Goal: Find specific page/section: Find specific page/section

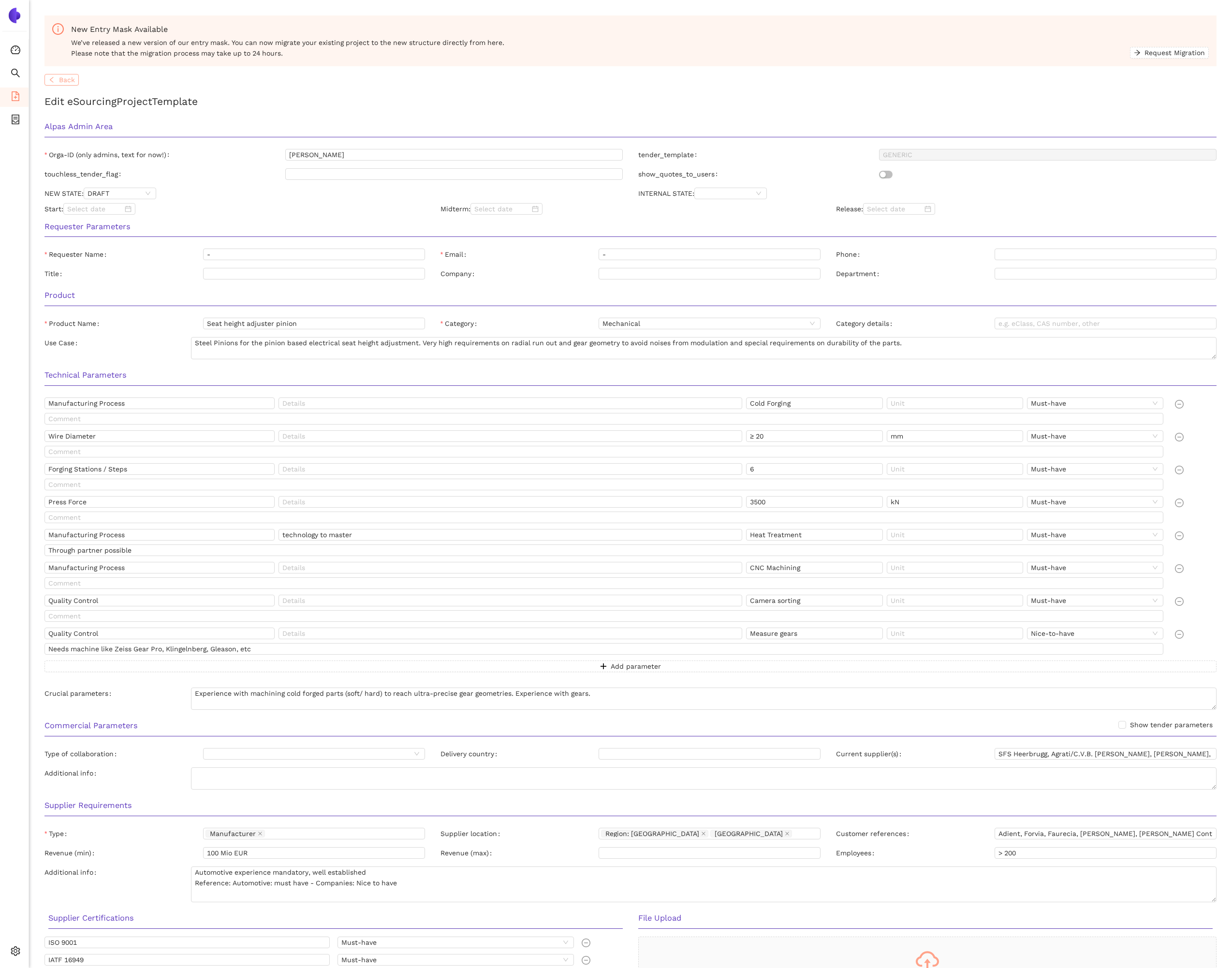
click at [59, 80] on span "Back" at bounding box center [67, 80] width 16 height 11
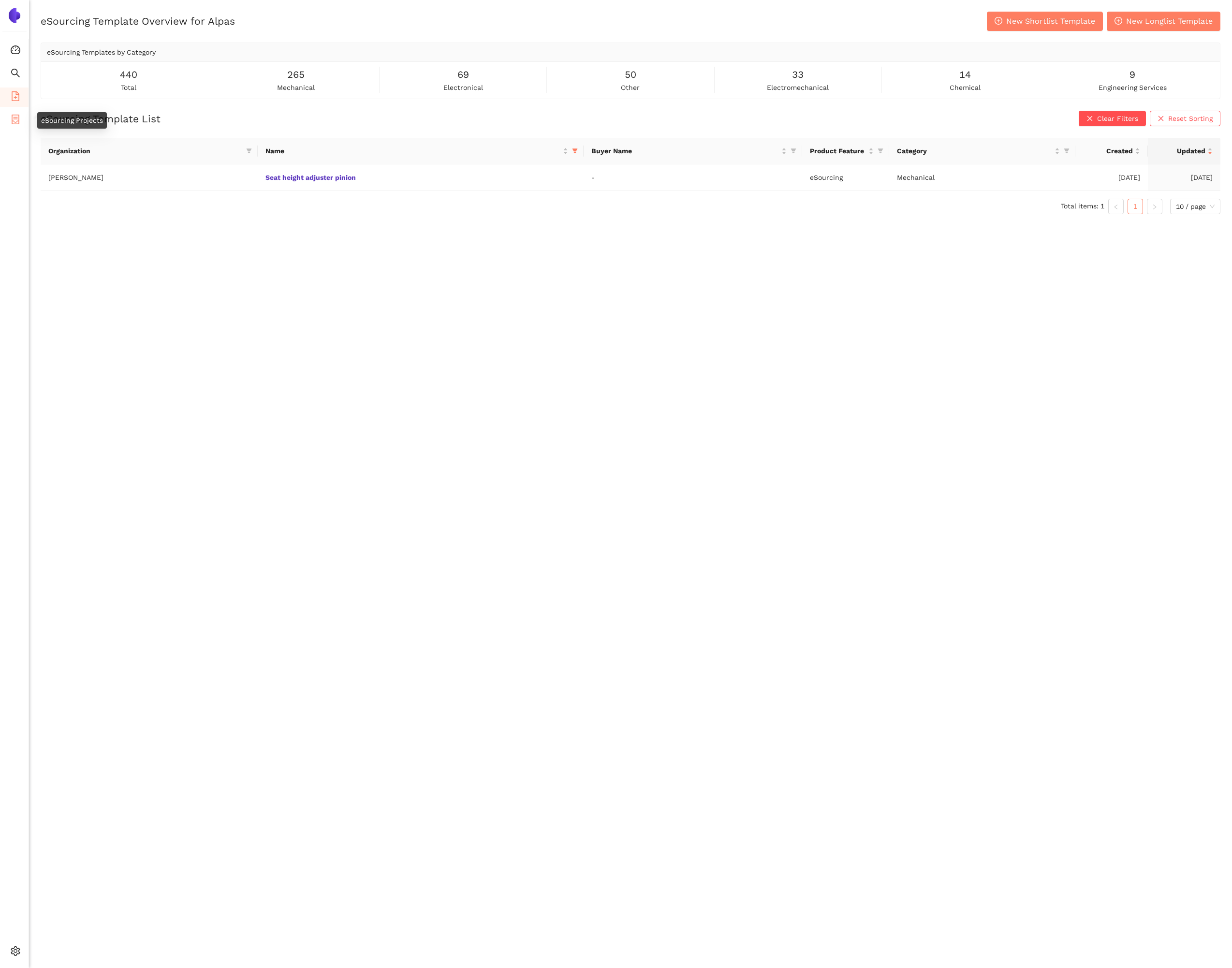
click at [22, 121] on li "eSourcing Projects" at bounding box center [14, 120] width 28 height 19
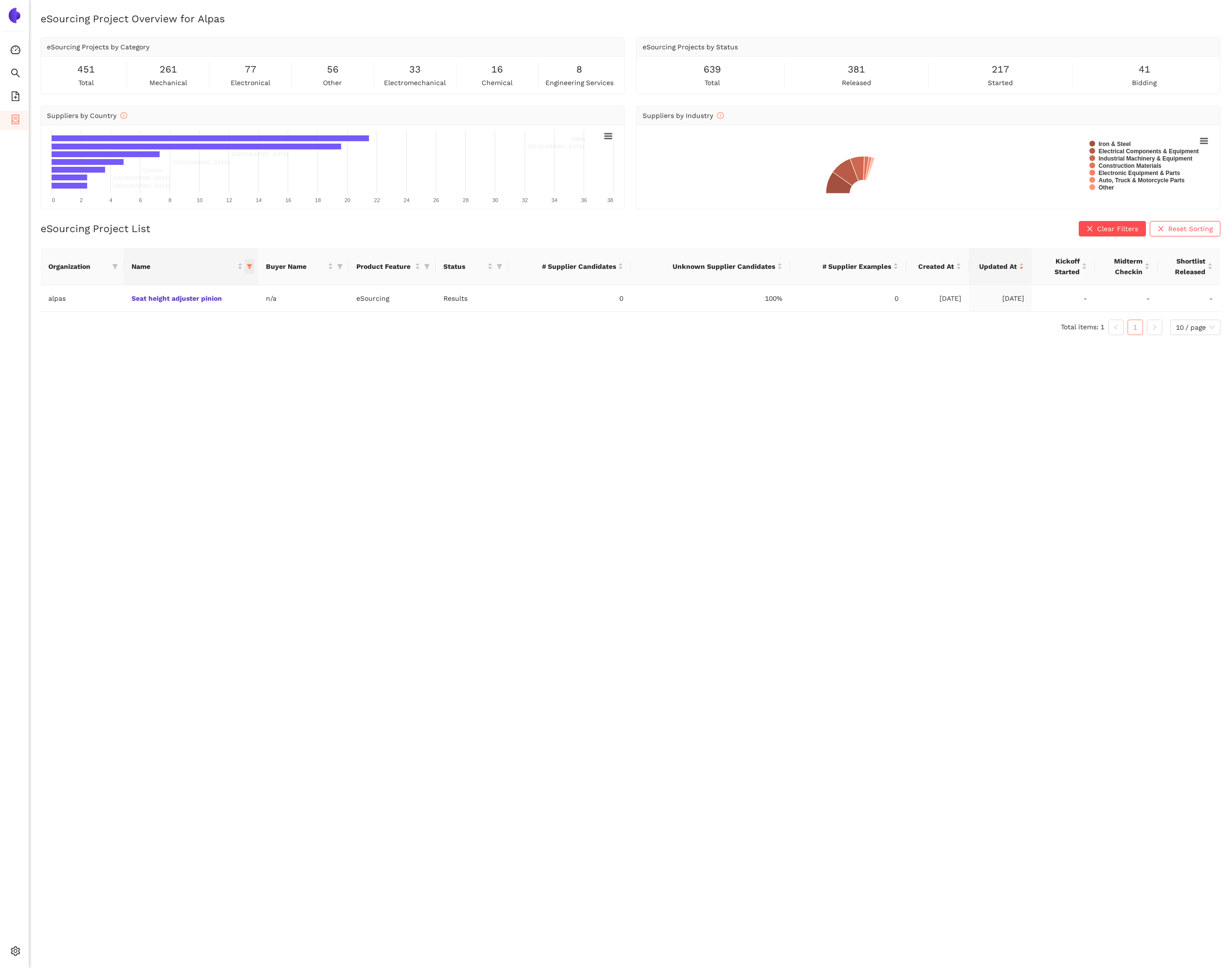
click at [251, 268] on icon "filter" at bounding box center [250, 266] width 6 height 6
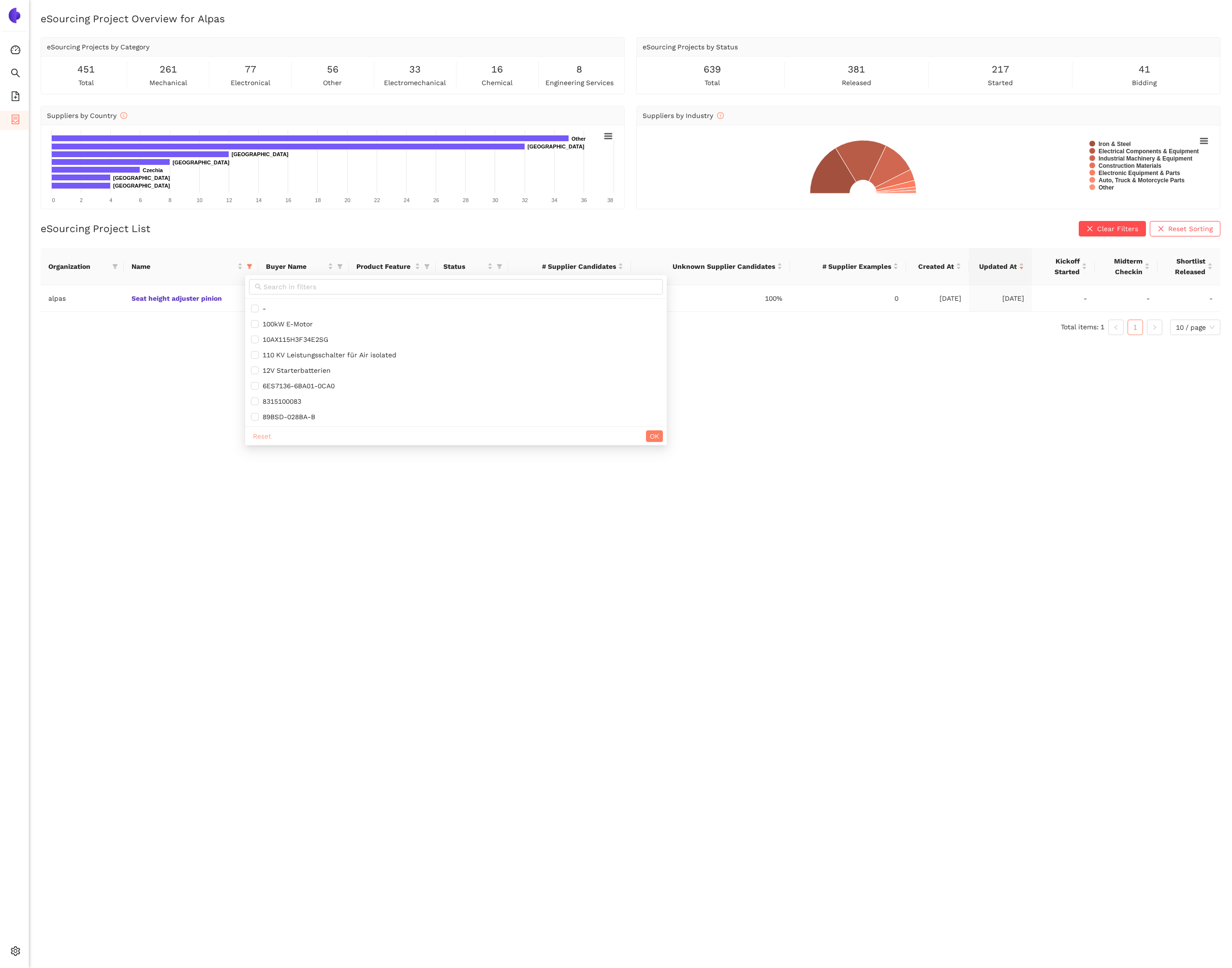
drag, startPoint x: 264, startPoint y: 434, endPoint x: 480, endPoint y: 438, distance: 216.0
click at [264, 434] on span "Reset" at bounding box center [262, 436] width 19 height 11
checkbox input "false"
click at [659, 435] on span "OK" at bounding box center [654, 436] width 9 height 11
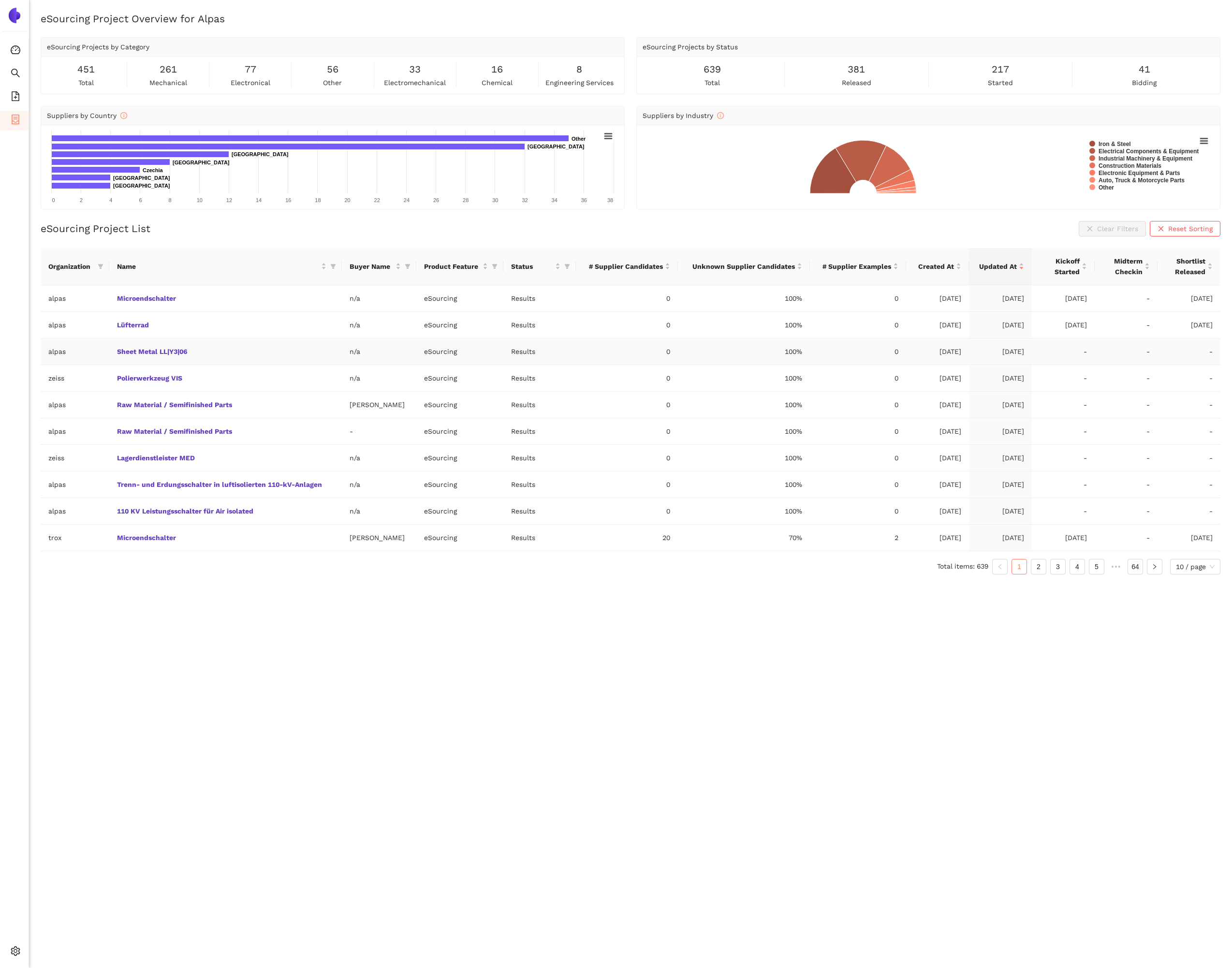
click at [173, 356] on td "Sheet Metal LL|Y3|06" at bounding box center [225, 352] width 232 height 26
click at [0, 0] on link "Sheet Metal LL|Y3|06" at bounding box center [0, 0] width 0 height 0
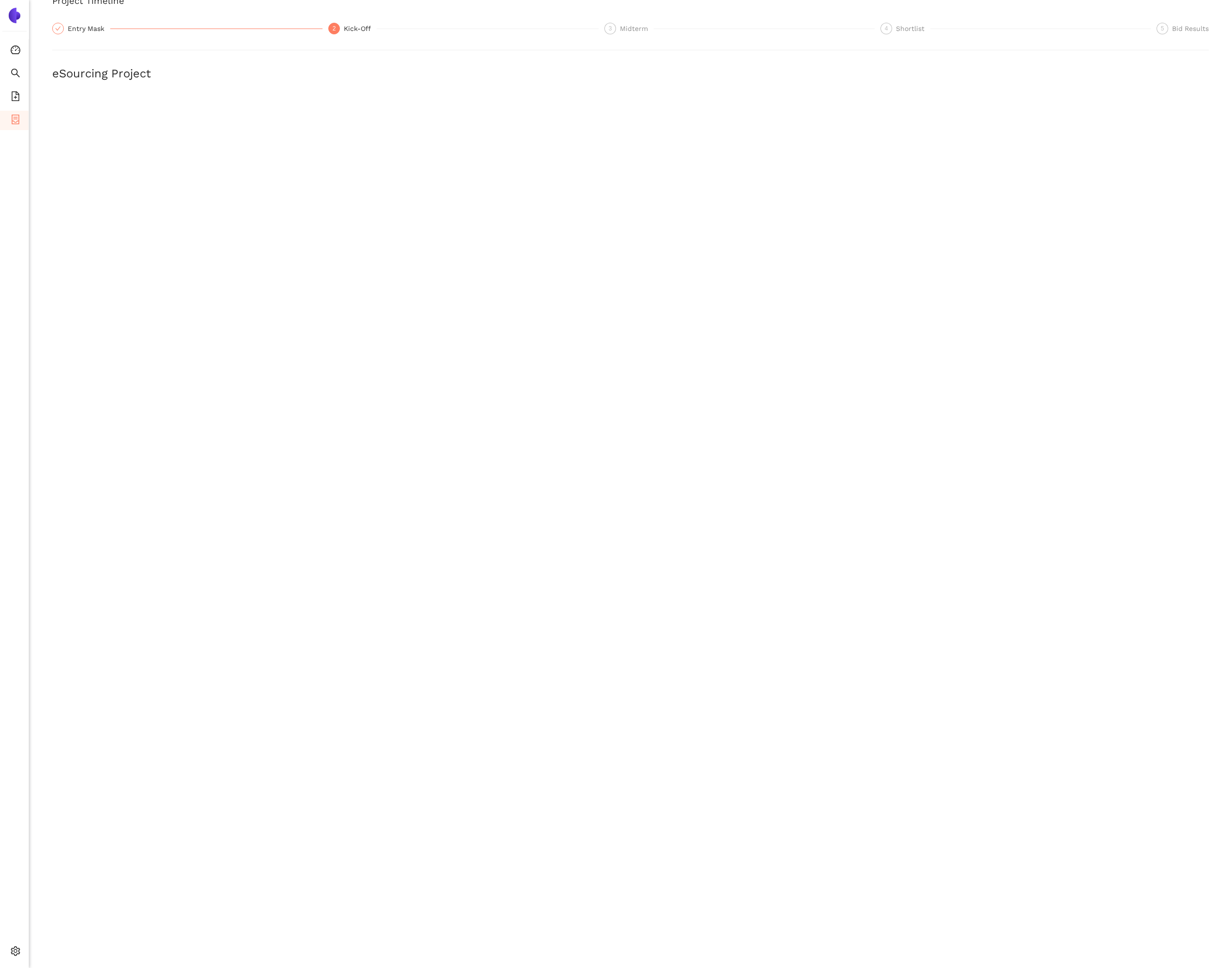
scroll to position [73, 0]
click at [12, 93] on icon "file-add" at bounding box center [16, 96] width 10 height 10
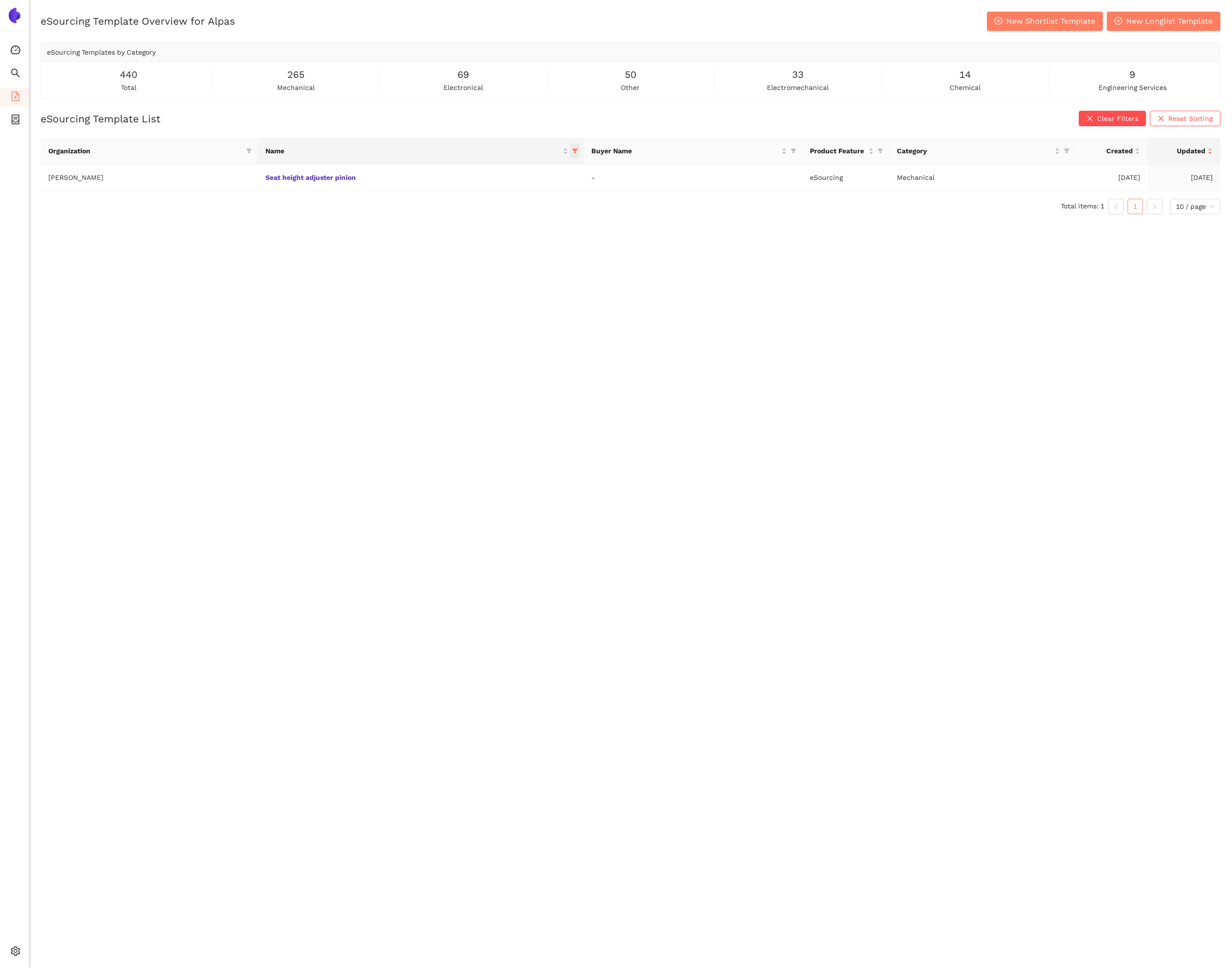
click at [572, 148] on icon "filter" at bounding box center [575, 151] width 6 height 6
drag, startPoint x: 166, startPoint y: 320, endPoint x: 179, endPoint y: 302, distance: 22.2
click at [167, 318] on span "Reset" at bounding box center [162, 321] width 19 height 11
checkbox input "false"
click at [245, 174] on input "text" at bounding box center [360, 172] width 394 height 11
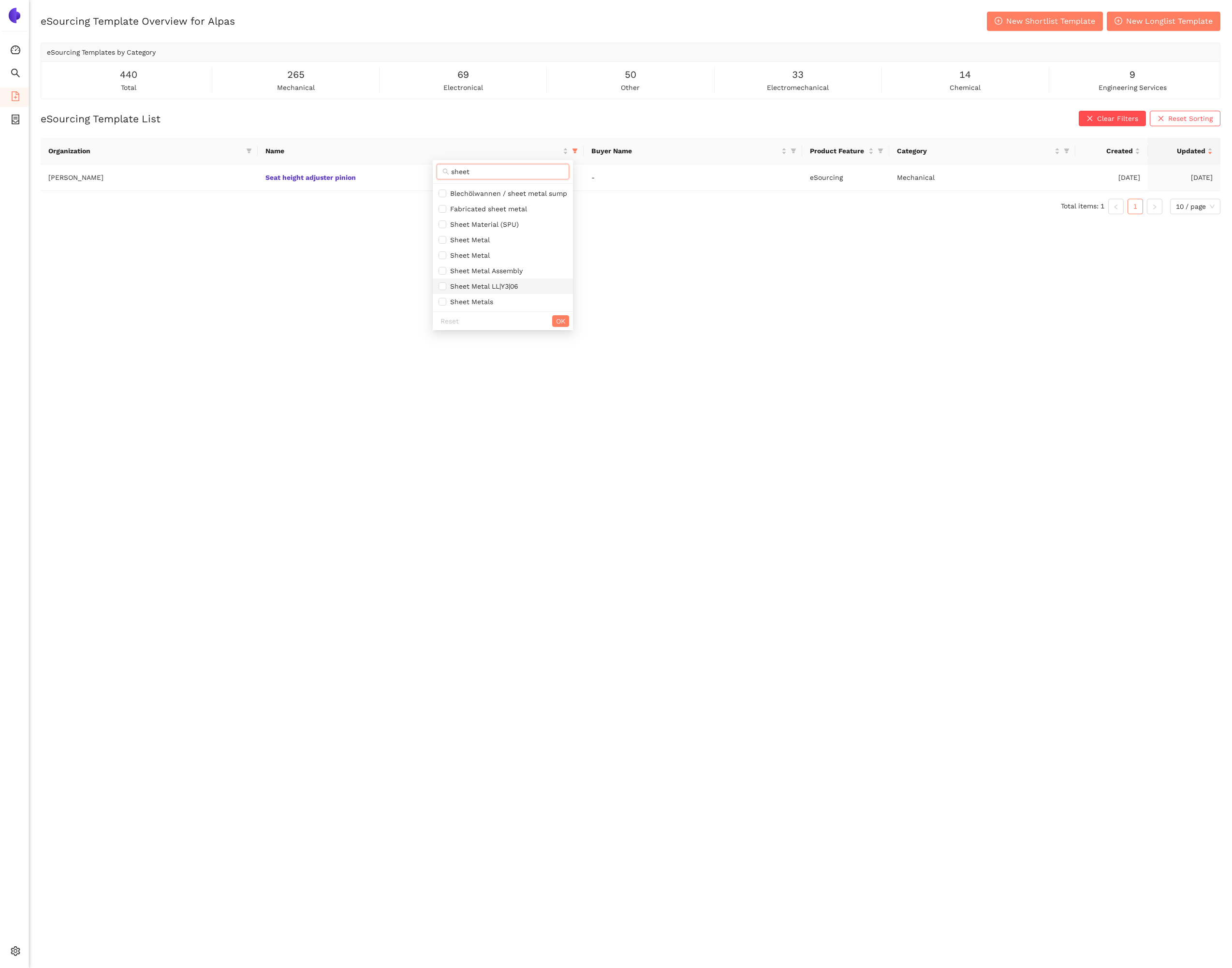
type input "sheet"
click at [498, 284] on span "Sheet Metal LL|Y3|06" at bounding box center [482, 286] width 71 height 8
checkbox input "true"
click at [560, 322] on span "OK" at bounding box center [561, 321] width 9 height 11
click at [0, 0] on link "Sheet Metal LL|Y3|06" at bounding box center [0, 0] width 0 height 0
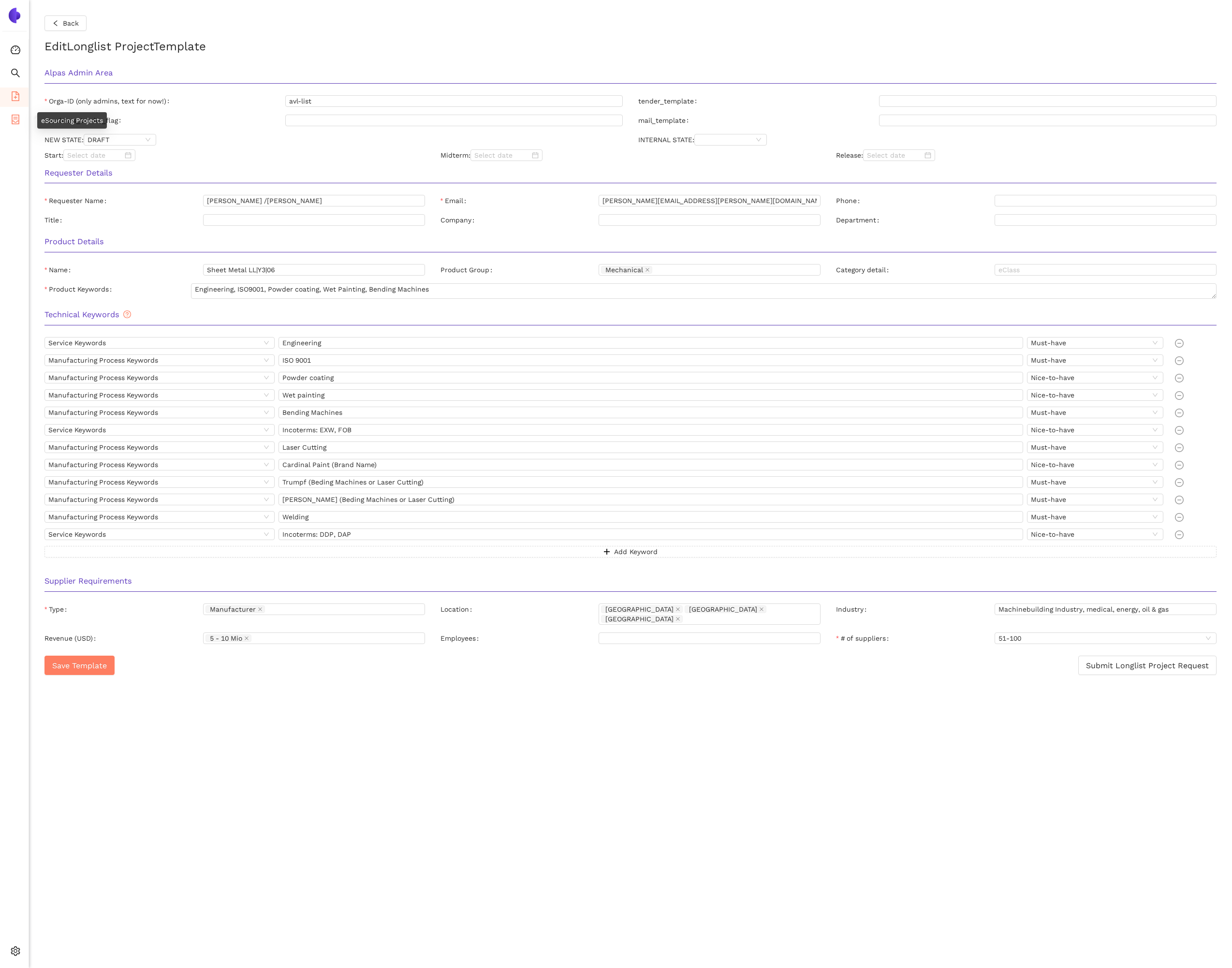
click at [21, 118] on li "eSourcing Projects" at bounding box center [14, 120] width 28 height 19
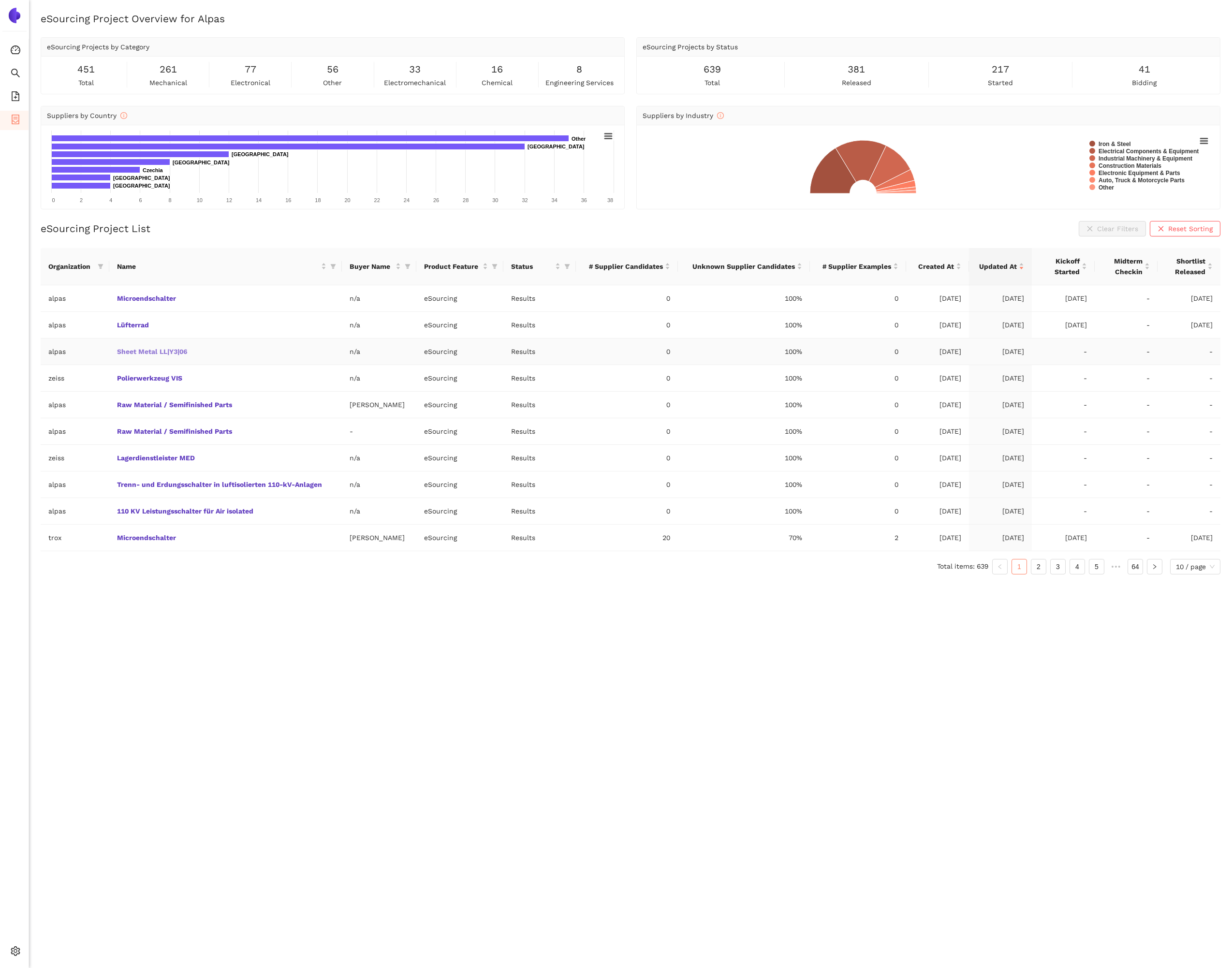
click at [0, 0] on link "Sheet Metal LL|Y3|06" at bounding box center [0, 0] width 0 height 0
